Goal: Understand site structure: Understand site structure

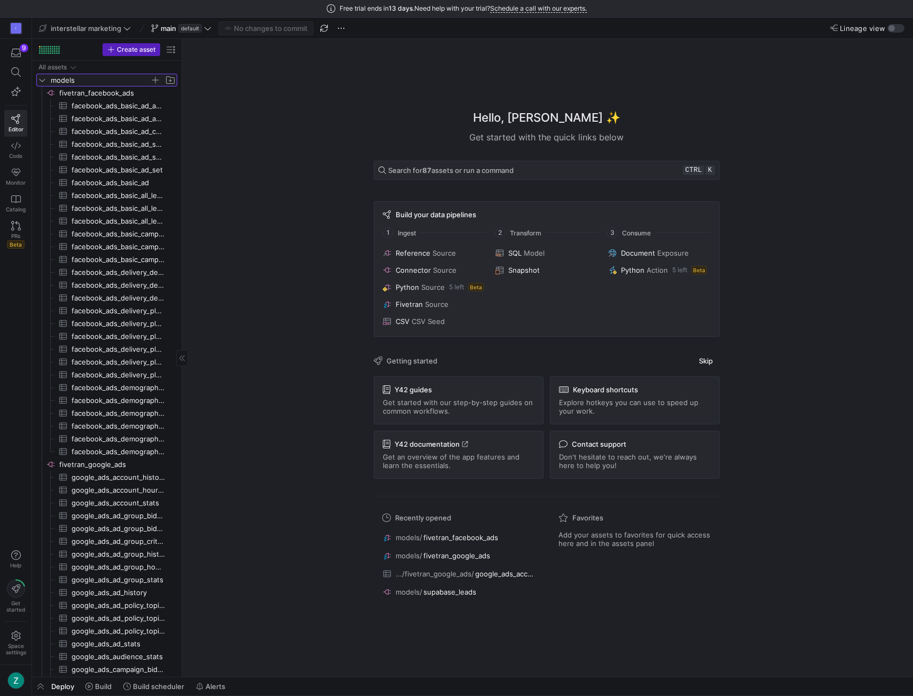
click at [42, 78] on icon "Press SPACE to select this row." at bounding box center [41, 80] width 7 height 6
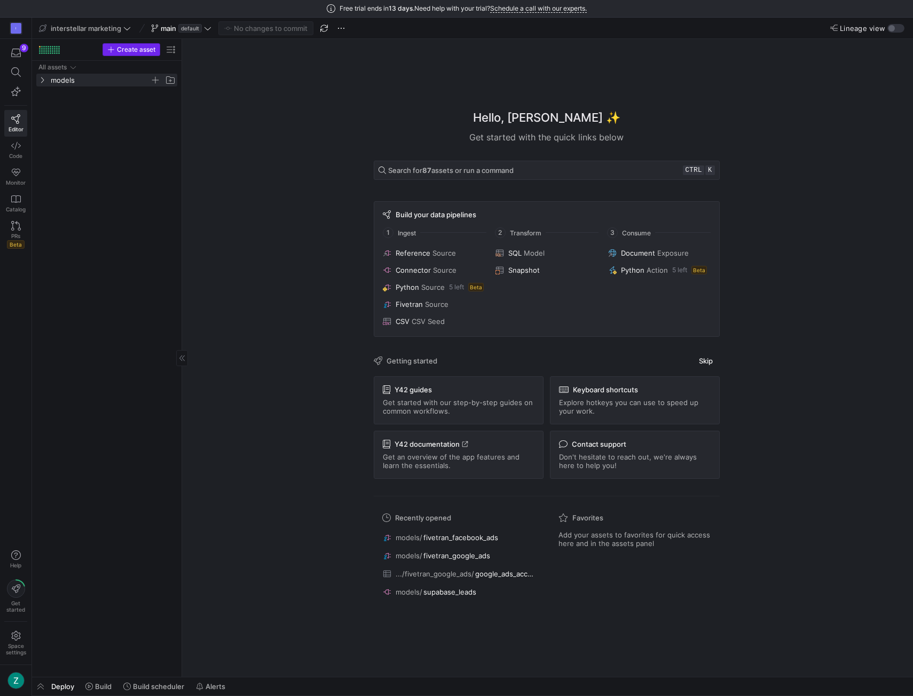
click at [147, 50] on span "Create asset" at bounding box center [136, 49] width 38 height 7
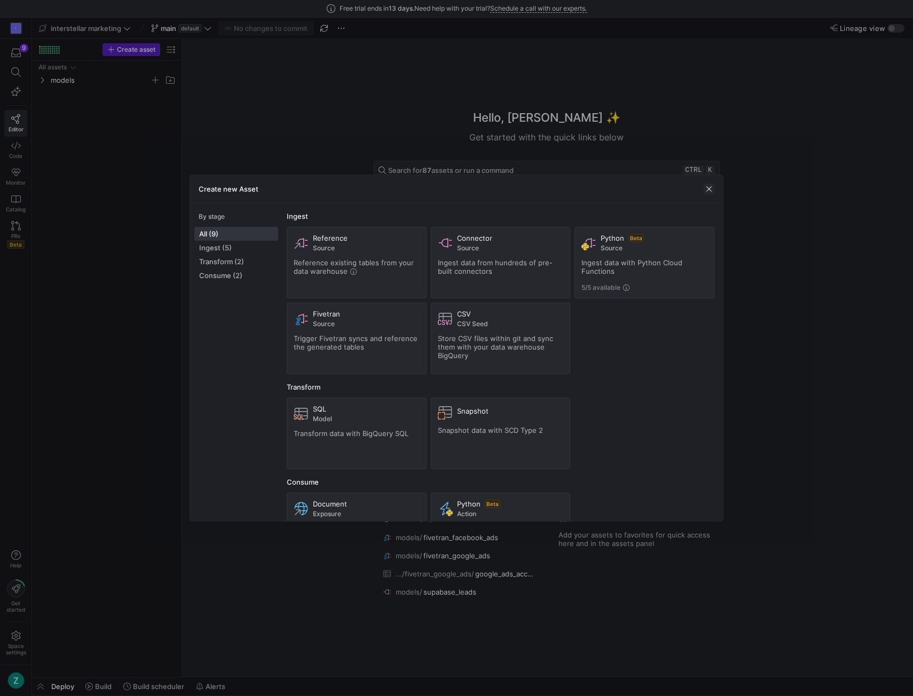
click at [710, 186] on span "button" at bounding box center [708, 189] width 11 height 11
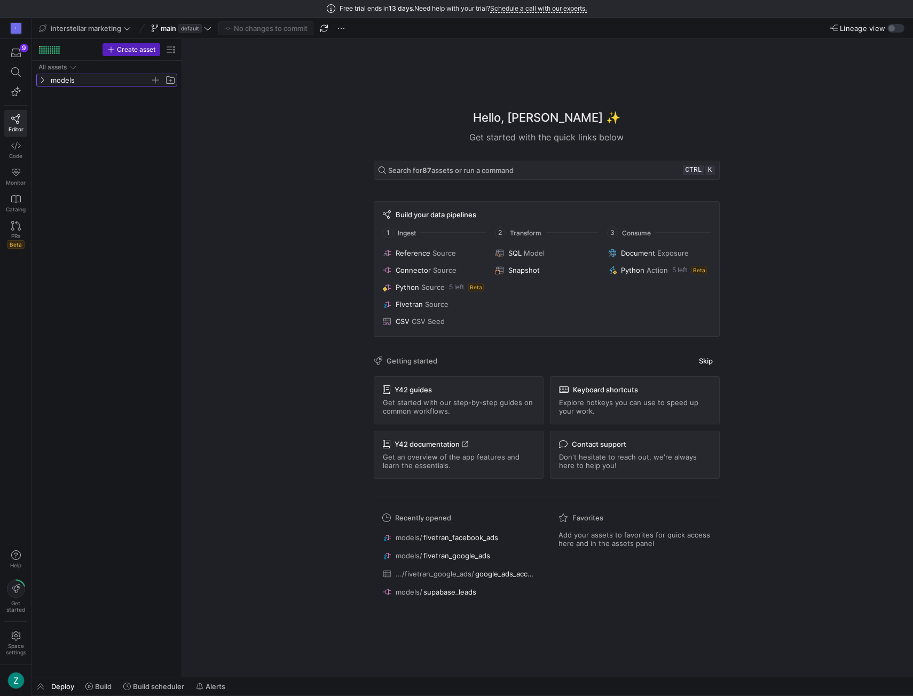
click at [45, 83] on y42-icon "Press SPACE to select this row." at bounding box center [42, 80] width 9 height 9
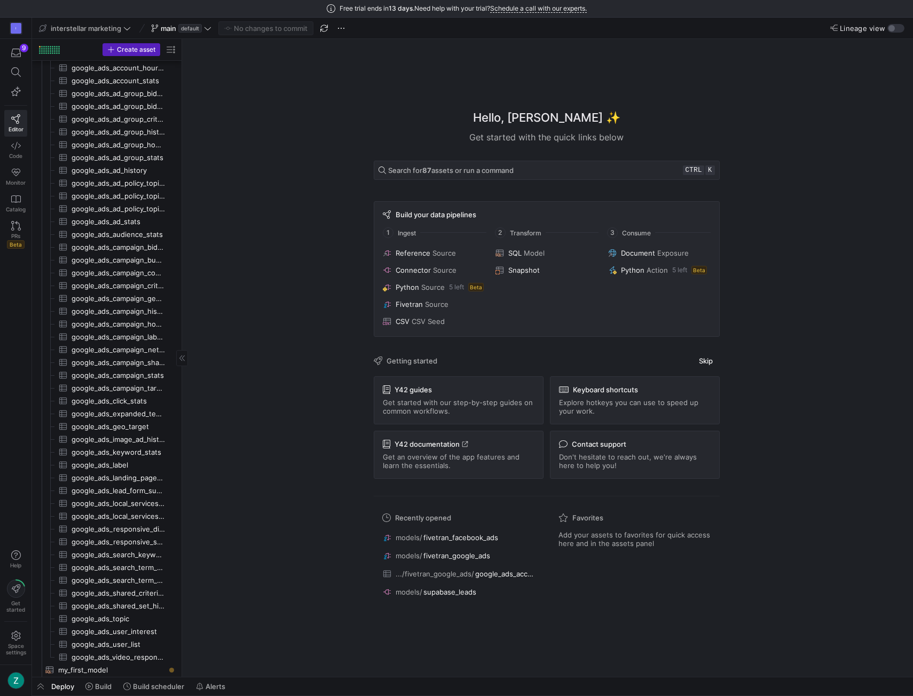
scroll to position [524, 0]
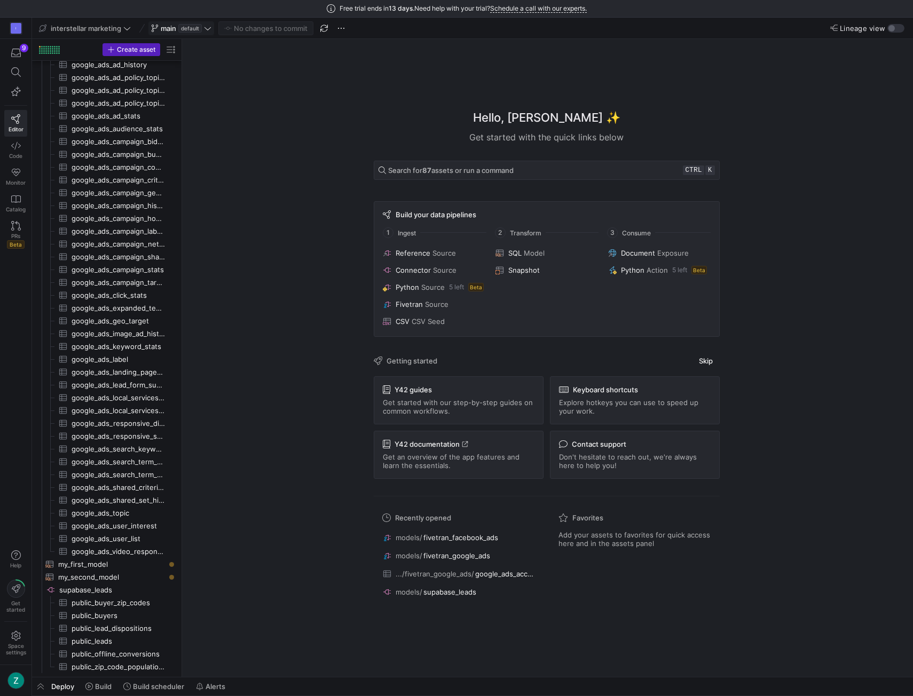
click at [184, 25] on span "default" at bounding box center [189, 28] width 23 height 9
click at [373, 75] on div at bounding box center [456, 348] width 913 height 696
click at [342, 30] on span "button" at bounding box center [341, 28] width 13 height 13
click at [501, 64] on div at bounding box center [456, 348] width 913 height 696
click at [900, 27] on div "button" at bounding box center [895, 28] width 17 height 9
